Goal: Find specific page/section: Locate item on page

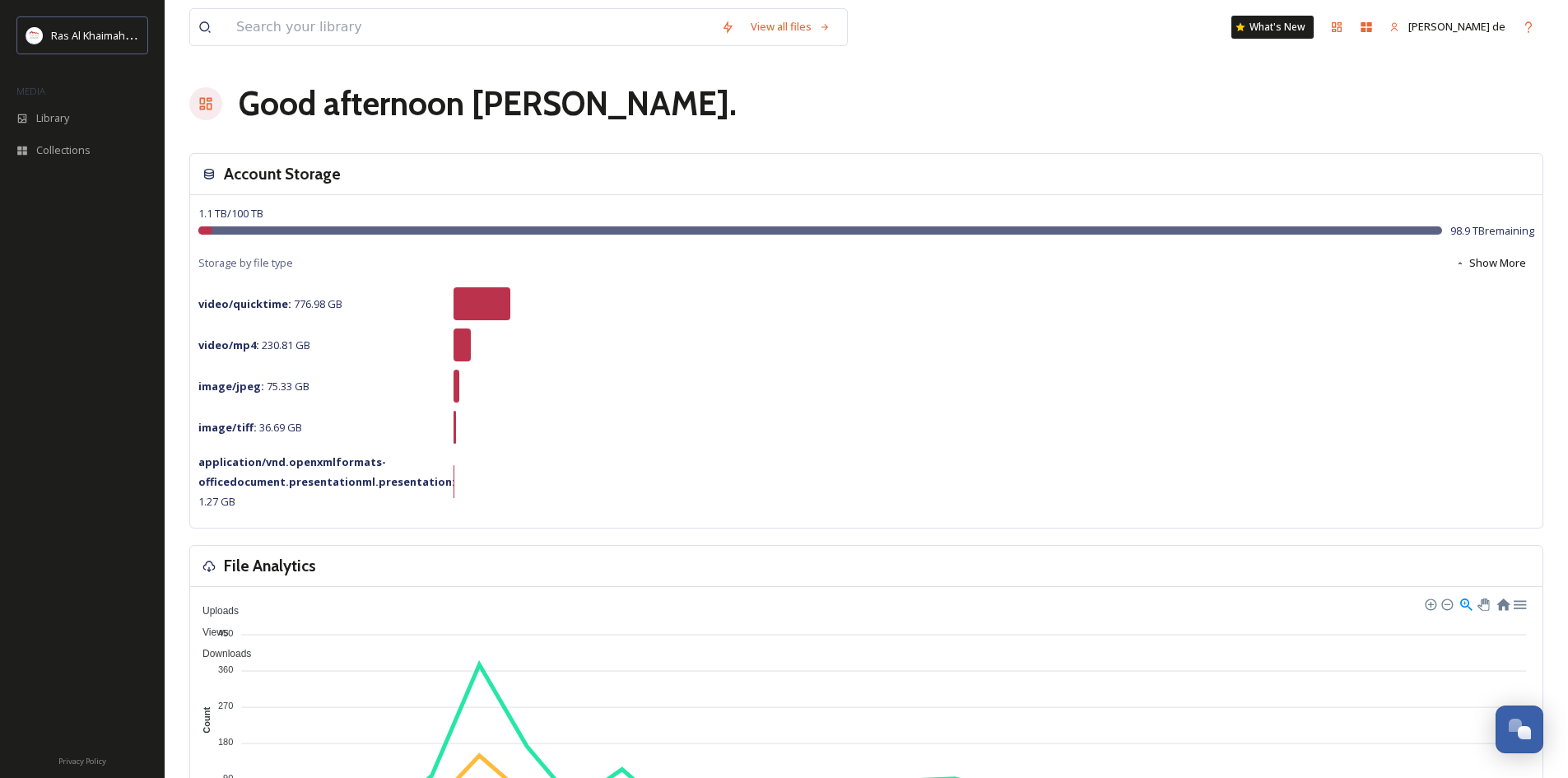
click at [840, 363] on div "1.1 TB / 100 TB 98.9 TB remaining Storage by file type Show More video/quicktim…" at bounding box center [866, 361] width 1352 height 333
click at [316, 16] on input at bounding box center [470, 27] width 485 height 36
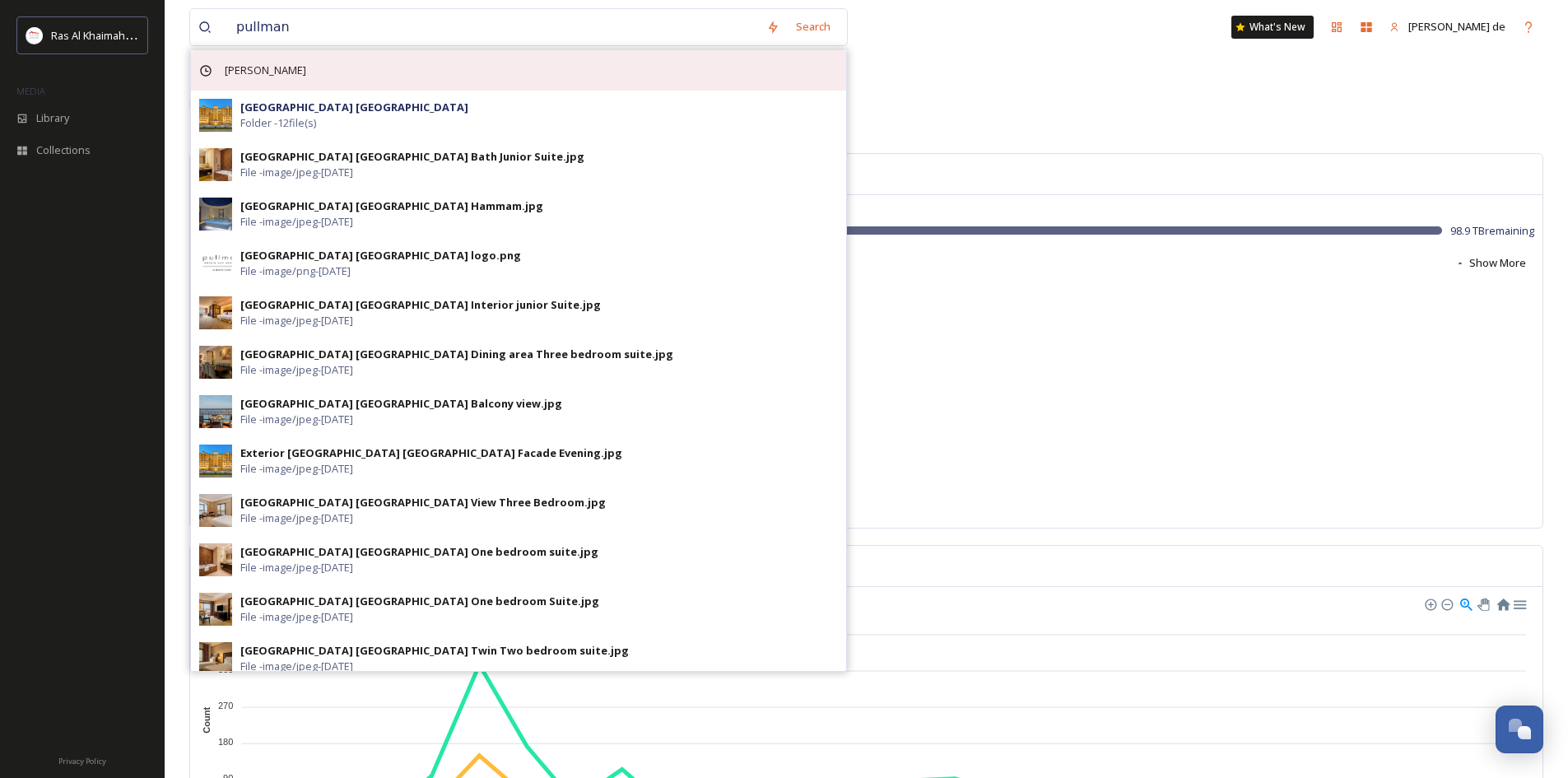
click at [268, 71] on span "[PERSON_NAME]" at bounding box center [265, 70] width 98 height 24
click at [269, 77] on span "[PERSON_NAME]" at bounding box center [265, 70] width 98 height 24
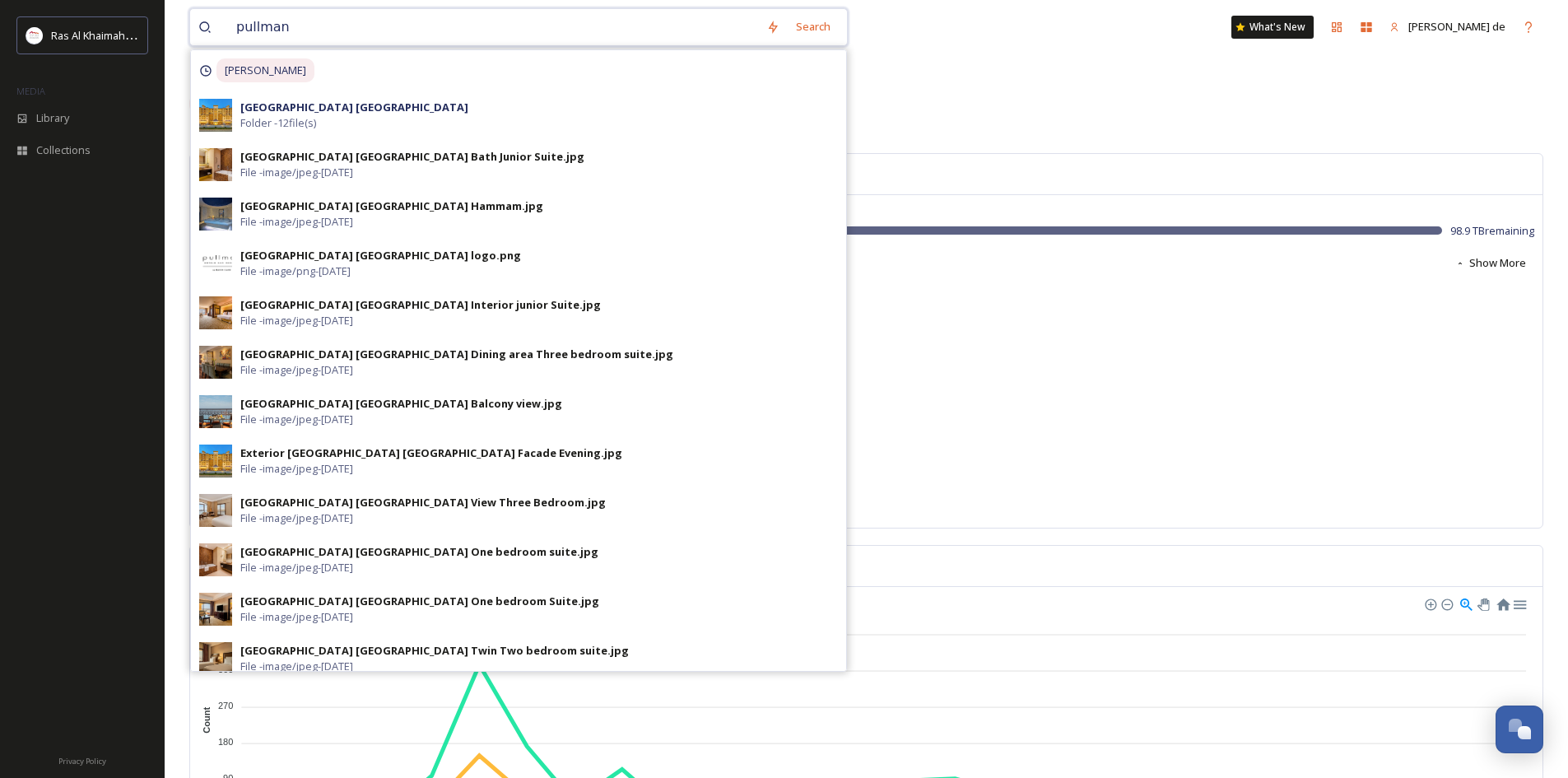
click at [330, 29] on input "pullman" at bounding box center [493, 27] width 530 height 36
type input "[PERSON_NAME]"
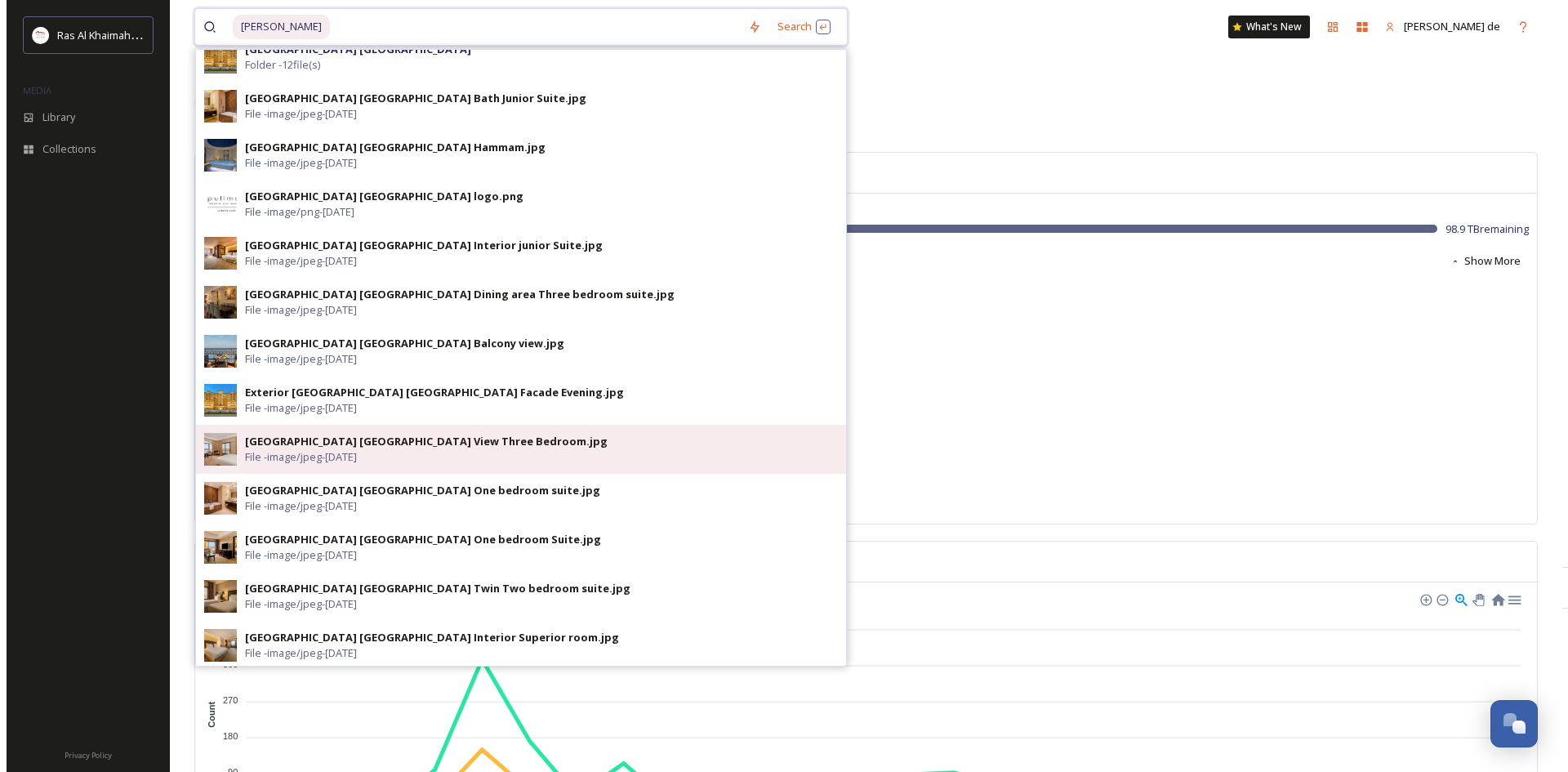
scroll to position [109, 0]
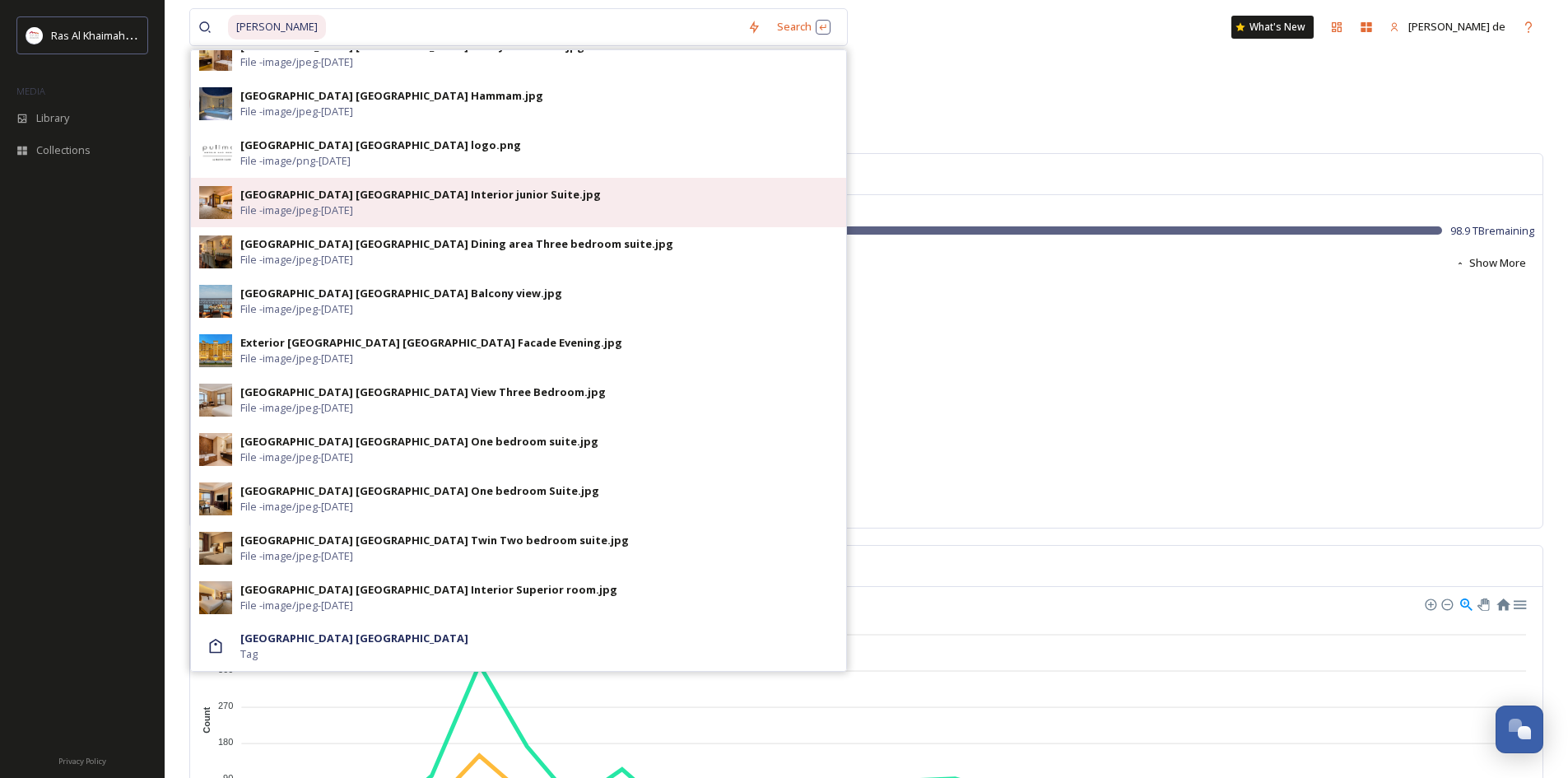
click at [564, 209] on div "[GEOGRAPHIC_DATA] [GEOGRAPHIC_DATA] Interior junior Suite.jpg File - image/jpeg…" at bounding box center [539, 203] width 598 height 31
